Goal: Transaction & Acquisition: Subscribe to service/newsletter

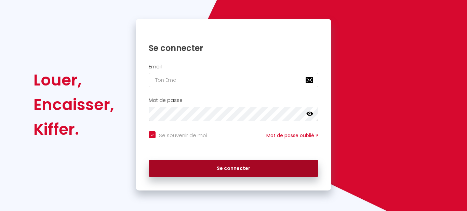
click at [281, 167] on button "Se connecter" at bounding box center [233, 168] width 169 height 17
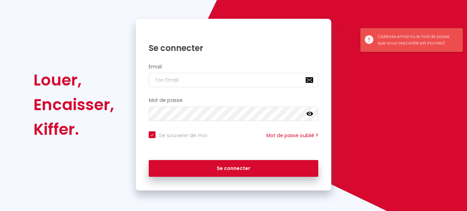
click at [154, 132] on input "Se souvenir de moi" at bounding box center [178, 134] width 58 height 7
checkbox input "false"
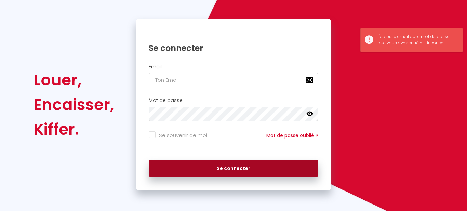
click at [188, 169] on button "Se connecter" at bounding box center [233, 168] width 169 height 17
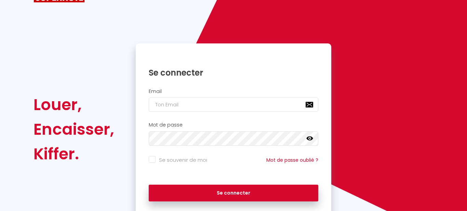
scroll to position [55, 0]
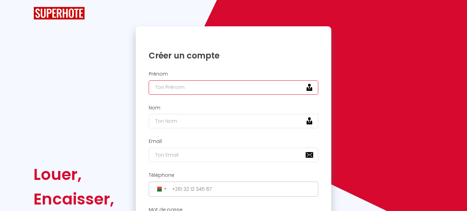
click at [220, 84] on input "text" at bounding box center [233, 87] width 169 height 14
type input "Mia"
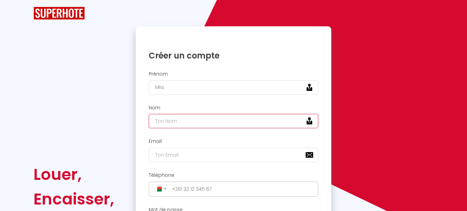
click at [208, 127] on input "text" at bounding box center [233, 121] width 169 height 14
type input "Rakoto"
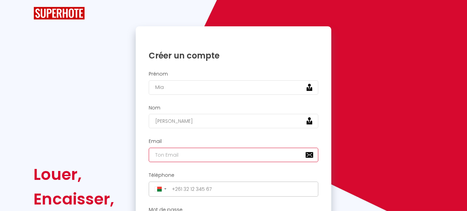
click at [203, 150] on input "email" at bounding box center [233, 155] width 169 height 14
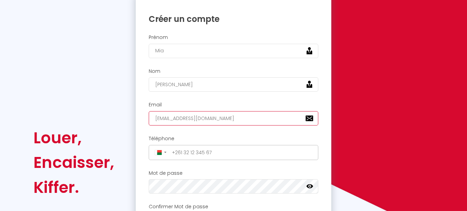
scroll to position [36, 0]
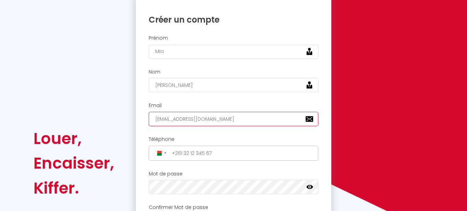
type input "[EMAIL_ADDRESS][DOMAIN_NAME]"
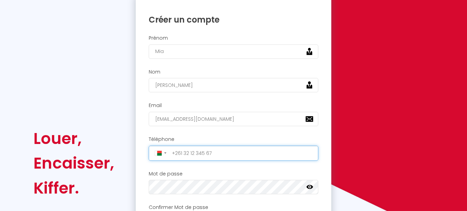
click at [215, 155] on input "tel" at bounding box center [242, 153] width 147 height 11
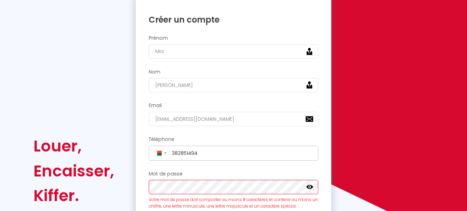
scroll to position [43, 0]
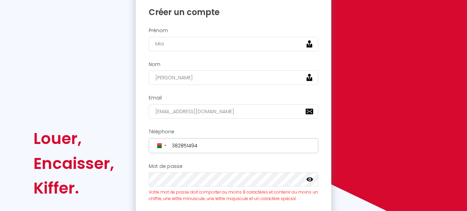
click at [310, 181] on icon at bounding box center [309, 179] width 7 height 4
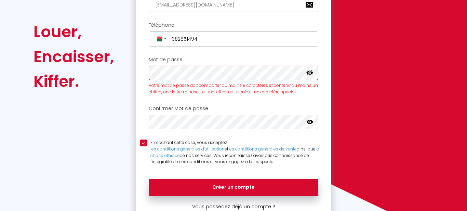
scroll to position [151, 0]
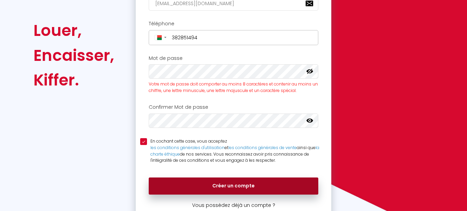
click at [215, 187] on button "Créer un compte" at bounding box center [233, 185] width 169 height 17
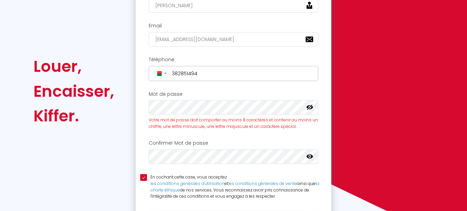
scroll to position [110, 0]
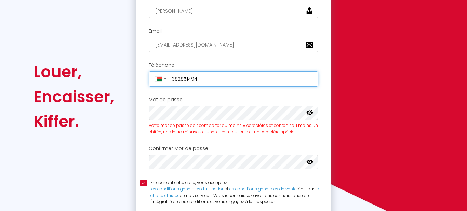
click at [219, 77] on input "382851494" at bounding box center [242, 78] width 147 height 11
click at [171, 77] on input "382851494" at bounding box center [242, 78] width 147 height 11
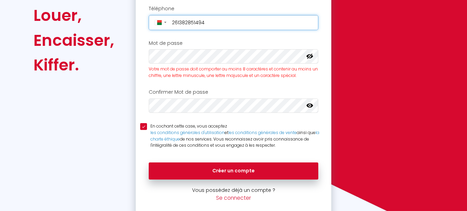
scroll to position [176, 0]
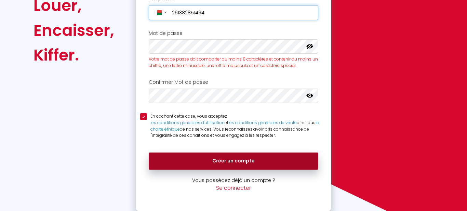
type input "261382851494"
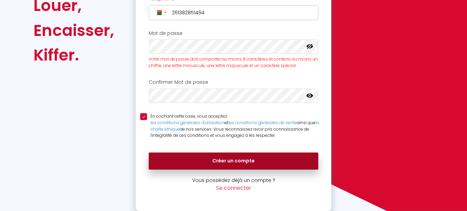
click at [246, 160] on button "Créer un compte" at bounding box center [233, 160] width 169 height 17
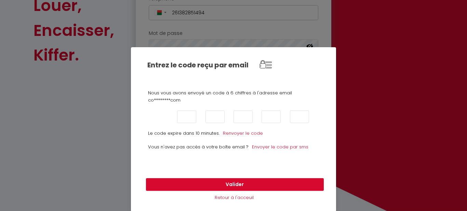
click at [159, 121] on input "text" at bounding box center [158, 116] width 19 height 13
type input "1"
type input "5"
type input "4"
type input "7"
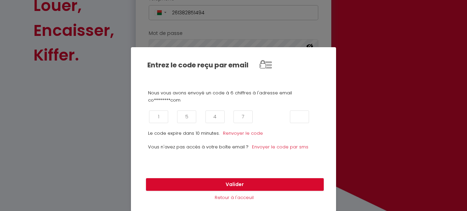
type input "2"
type input "6"
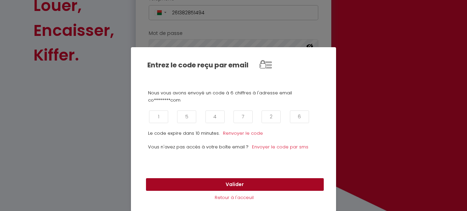
click at [221, 182] on button "Valider" at bounding box center [235, 184] width 178 height 13
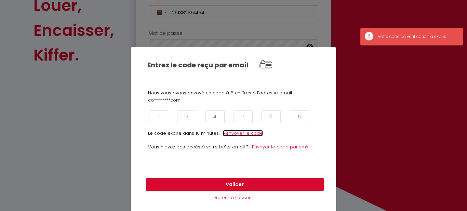
click at [242, 133] on link "Renvoyer le code" at bounding box center [243, 133] width 40 height 6
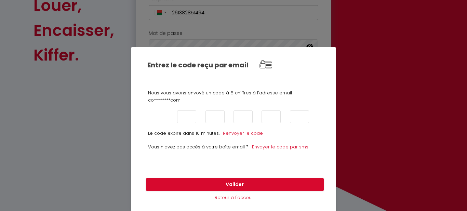
click at [161, 121] on input "text" at bounding box center [158, 116] width 19 height 13
type input "6"
type input "1"
type input "2"
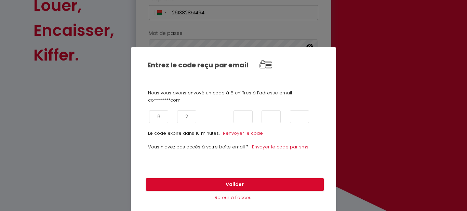
type input "1"
type input "8"
type input "5"
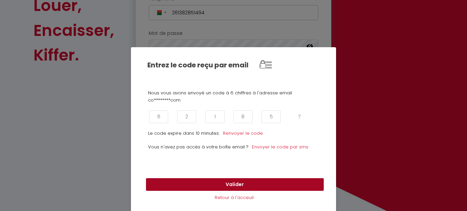
type input "7"
click at [201, 186] on button "Valider" at bounding box center [235, 184] width 178 height 13
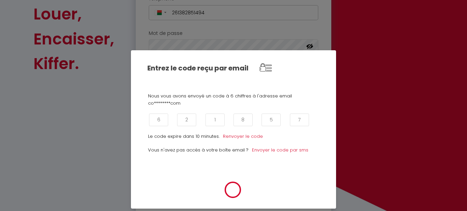
scroll to position [185, 0]
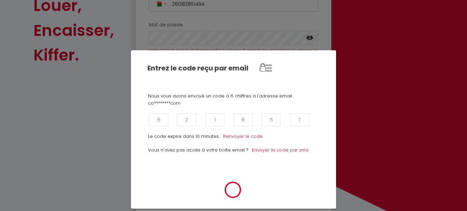
click at [201, 186] on div at bounding box center [233, 189] width 177 height 17
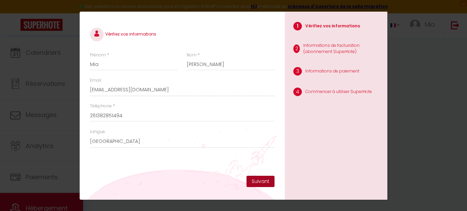
click at [267, 182] on button "Suivant" at bounding box center [260, 182] width 28 height 12
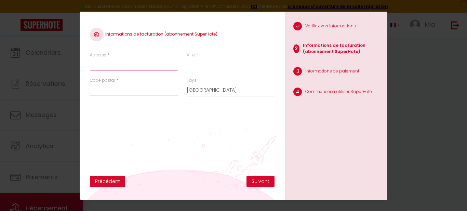
click at [109, 58] on input "Adresse" at bounding box center [134, 64] width 88 height 12
click at [140, 14] on div "Informations de facturation (abonnement SuperHote) Adresse * contact.m Ville * …" at bounding box center [182, 106] width 205 height 188
click at [138, 66] on input "contact.m" at bounding box center [134, 64] width 88 height 12
type input "[EMAIL_ADDRESS][DOMAIN_NAME]"
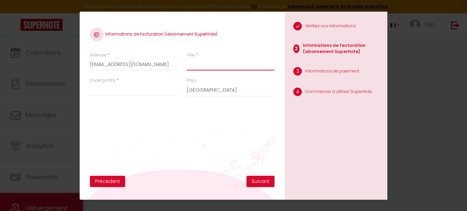
click at [218, 67] on input "Ville" at bounding box center [231, 64] width 88 height 12
type input "Paris"
click at [160, 93] on input "Code postal" at bounding box center [134, 90] width 88 height 12
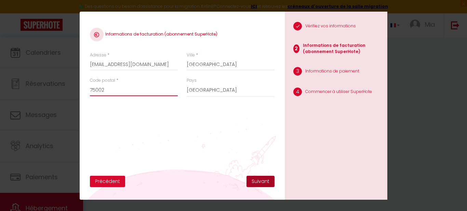
type input "75002"
click at [257, 186] on button "Suivant" at bounding box center [260, 182] width 28 height 12
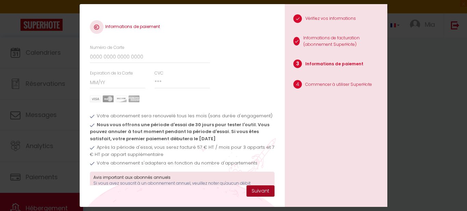
click at [267, 193] on button "Suivant" at bounding box center [260, 191] width 28 height 12
click at [218, 66] on div "Numéro de Carte" at bounding box center [181, 57] width 193 height 26
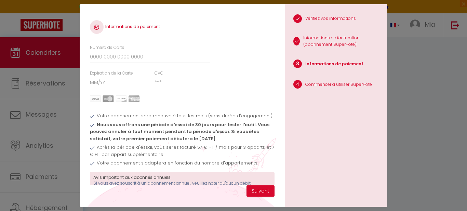
scroll to position [37, 0]
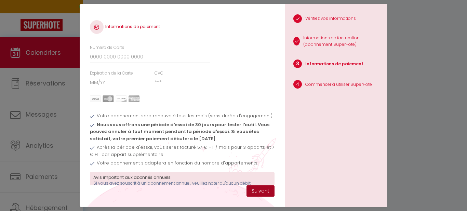
click at [267, 190] on button "Suivant" at bounding box center [260, 191] width 28 height 12
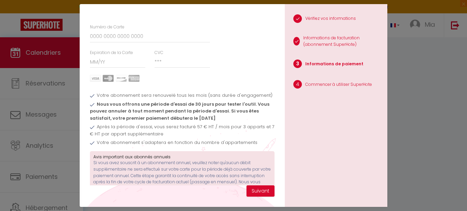
scroll to position [21, 0]
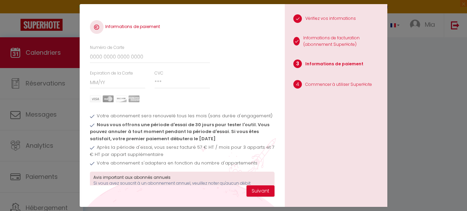
click at [463, 116] on div "Informations de paiement Numéro de Carte Expiration de la Carte CVC Votre abonn…" at bounding box center [233, 105] width 467 height 211
click at [332, 15] on li "1 Vérifiez vos informations" at bounding box center [336, 19] width 103 height 17
click at [252, 192] on button "Suivant" at bounding box center [260, 191] width 28 height 12
